Goal: Information Seeking & Learning: Learn about a topic

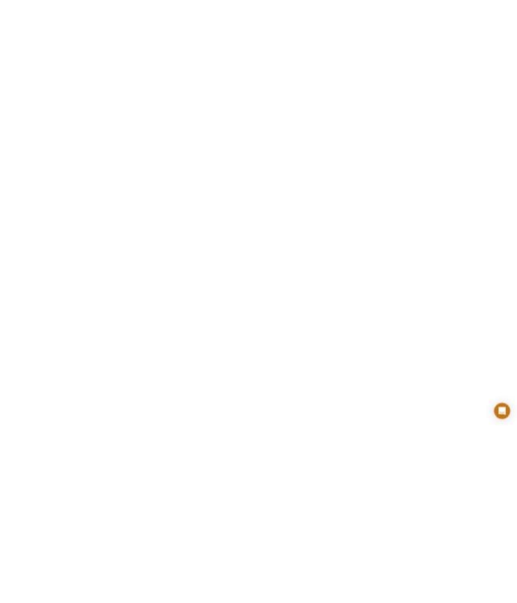
scroll to position [2727, 0]
select select "[GEOGRAPHIC_DATA]"
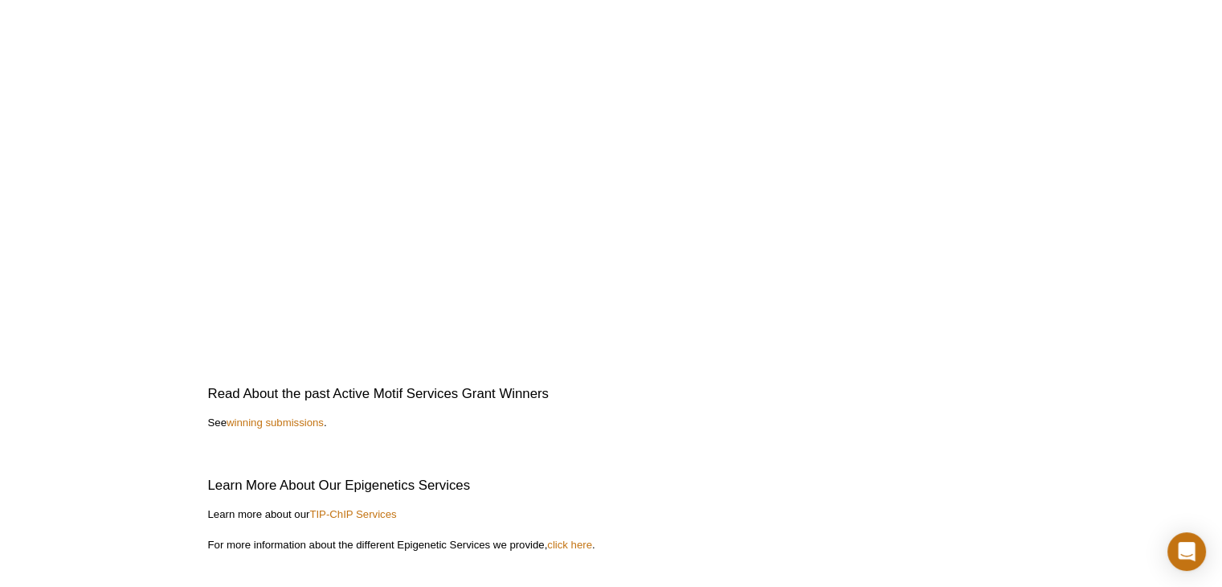
scroll to position [3321, 0]
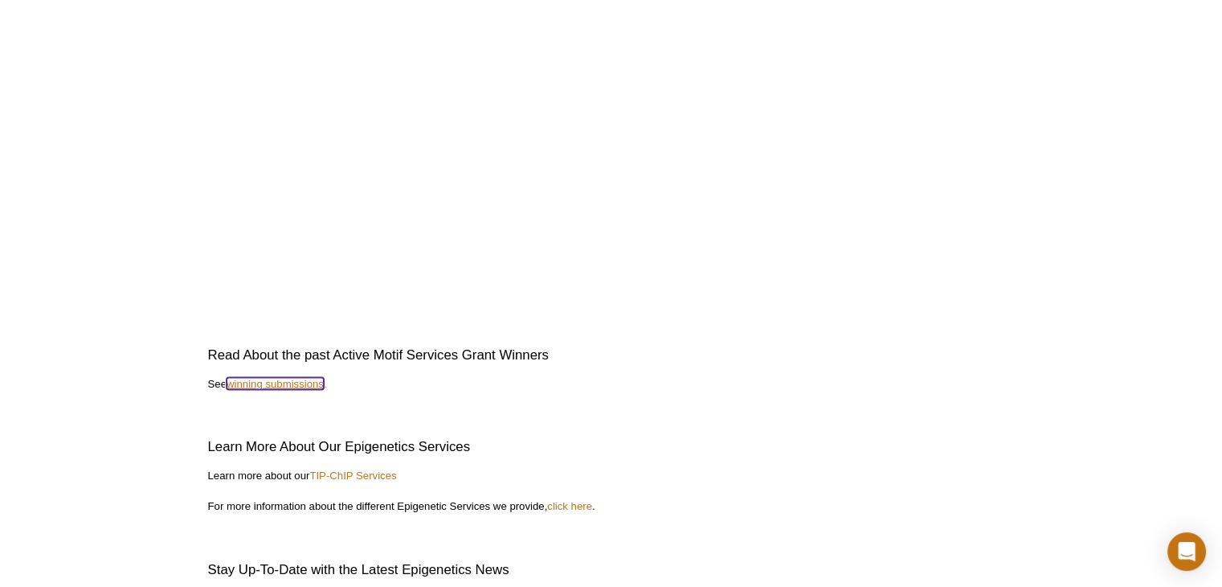
click at [267, 388] on link "winning submissions" at bounding box center [275, 384] width 97 height 12
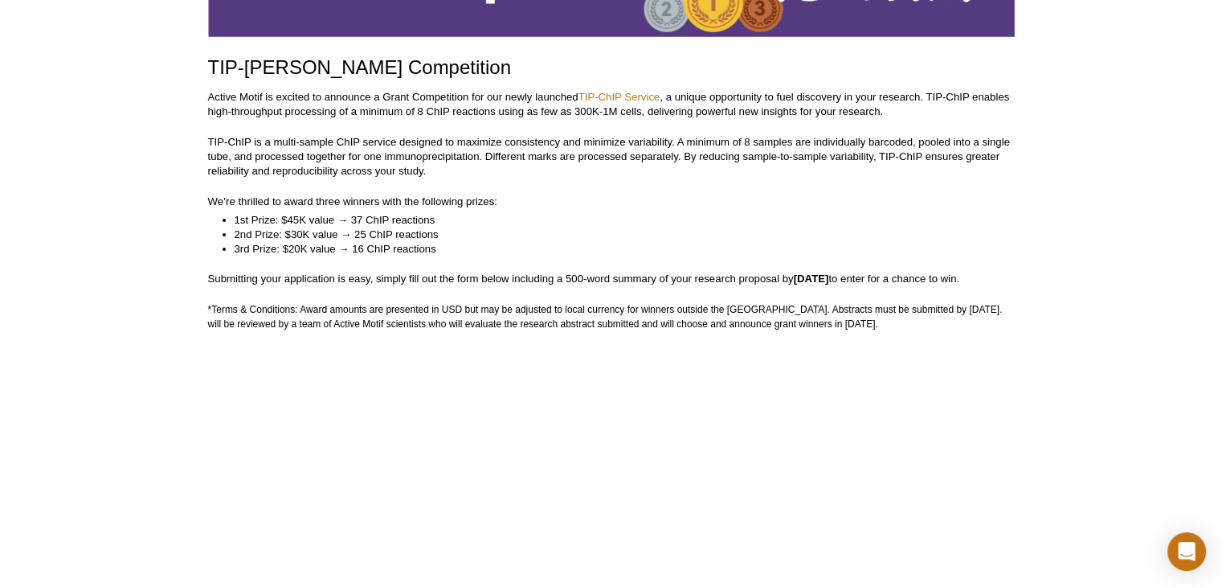
scroll to position [223, 0]
